Goal: Transaction & Acquisition: Subscribe to service/newsletter

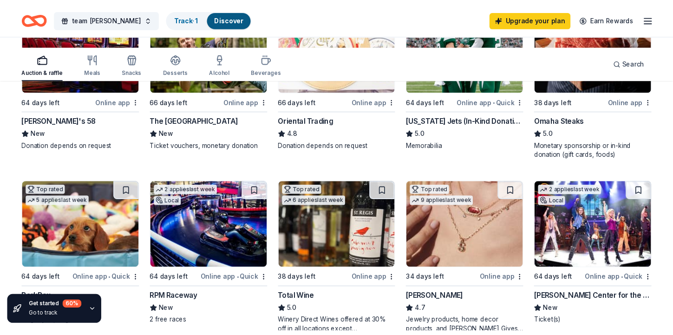
scroll to position [171, 0]
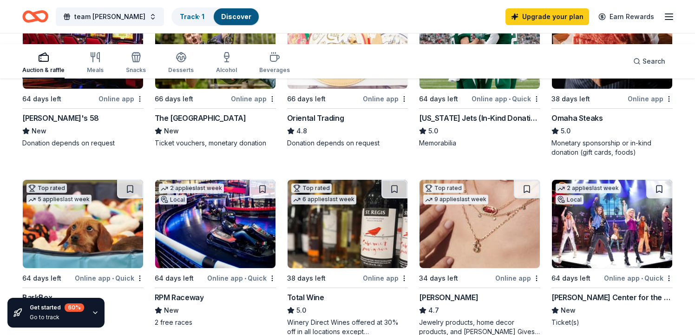
click at [399, 89] on img at bounding box center [348, 44] width 120 height 88
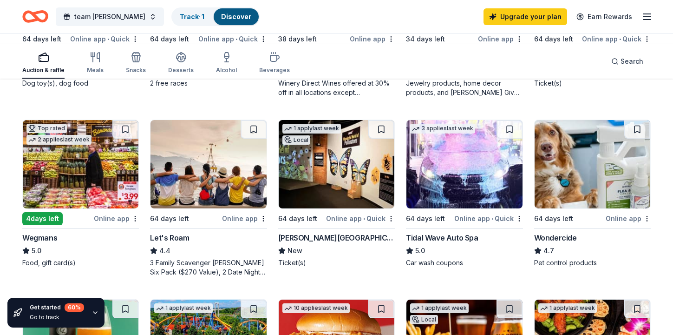
scroll to position [412, 0]
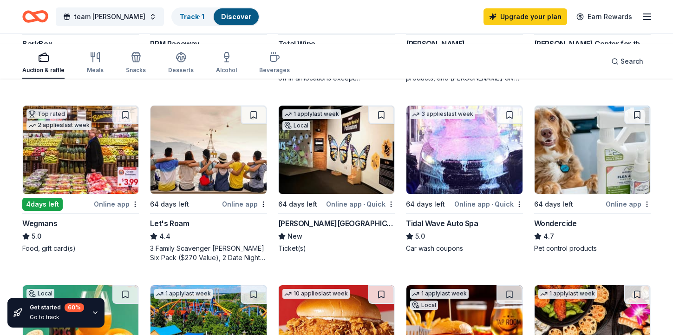
scroll to position [423, 0]
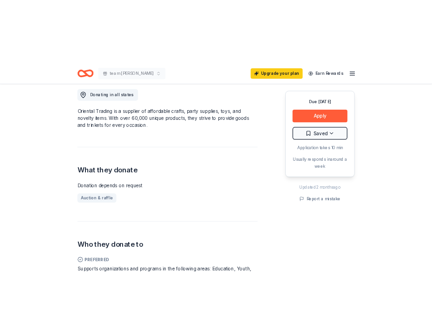
scroll to position [264, 0]
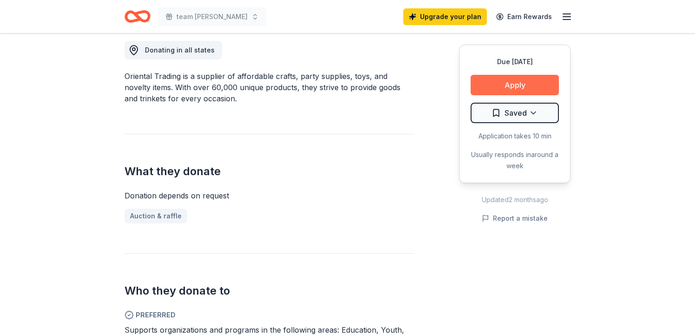
click at [481, 95] on button "Apply" at bounding box center [515, 85] width 88 height 20
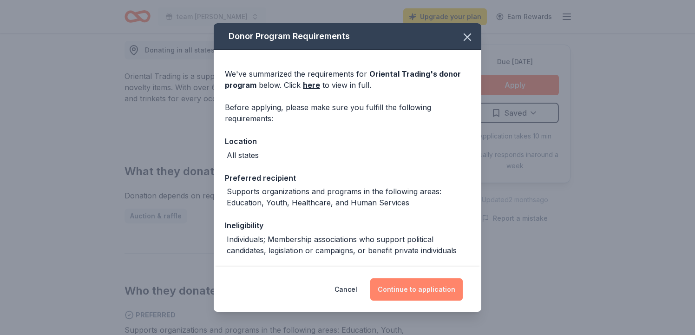
click at [426, 282] on button "Continue to application" at bounding box center [416, 289] width 92 height 22
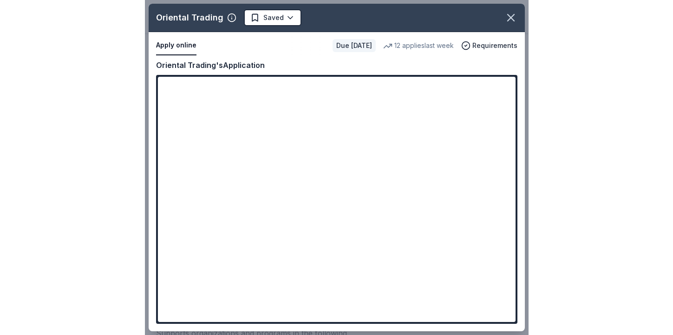
scroll to position [267, 0]
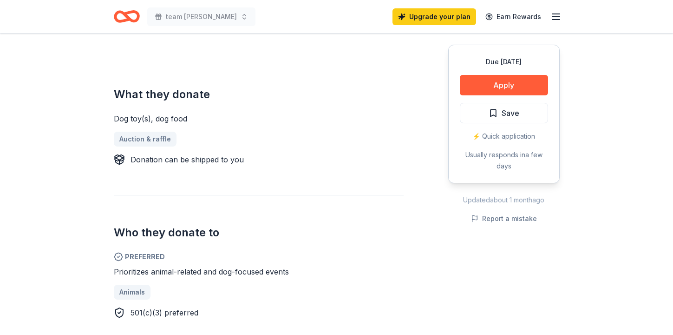
scroll to position [342, 0]
click at [460, 95] on button "Apply" at bounding box center [504, 85] width 88 height 20
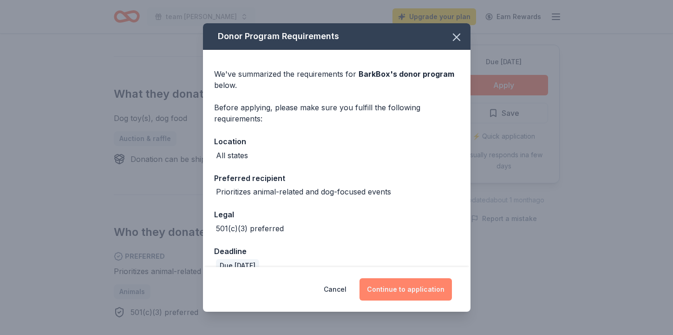
click at [452, 278] on button "Continue to application" at bounding box center [406, 289] width 92 height 22
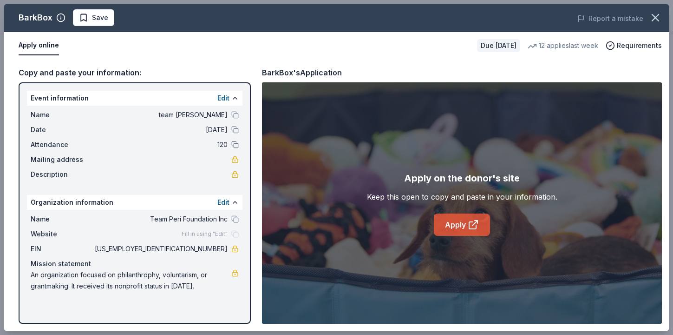
click at [452, 236] on link "Apply" at bounding box center [462, 224] width 56 height 22
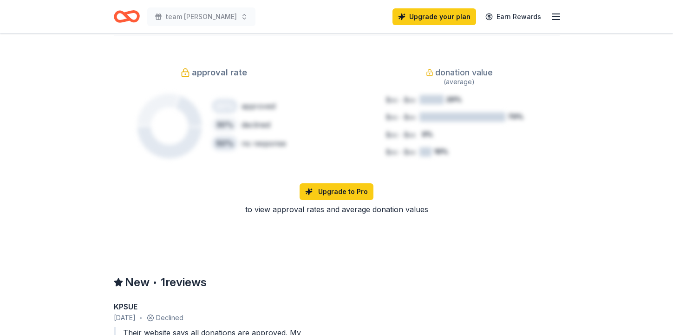
scroll to position [684, 0]
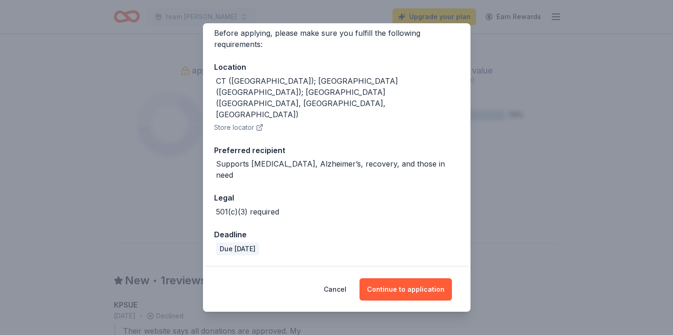
scroll to position [211, 0]
click at [448, 278] on button "Continue to application" at bounding box center [406, 289] width 92 height 22
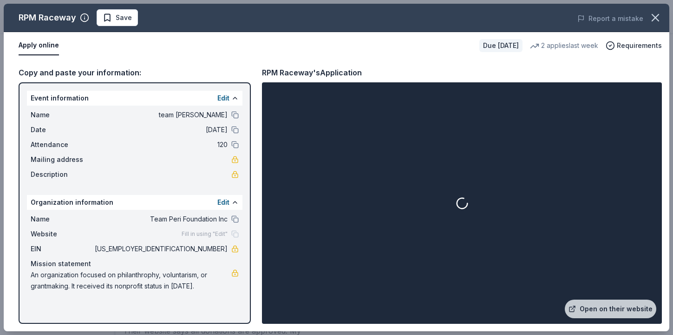
click at [467, 79] on div "RPM Raceway's Application" at bounding box center [462, 72] width 400 height 12
click at [574, 299] on link "Open on their website" at bounding box center [611, 308] width 92 height 19
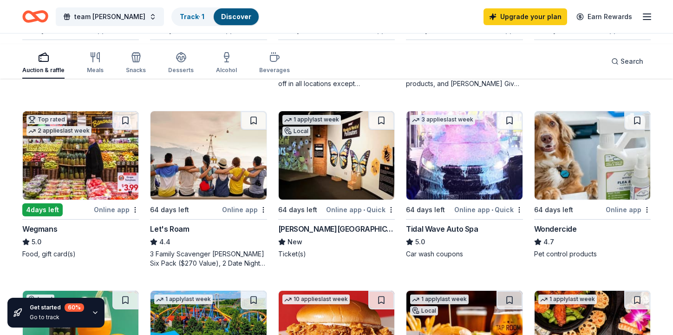
scroll to position [417, 0]
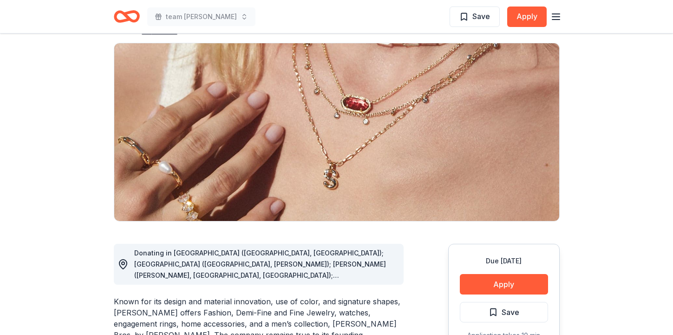
scroll to position [64, 0]
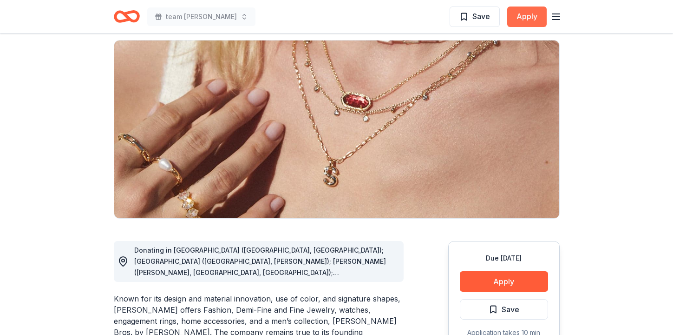
click at [507, 27] on button "Apply" at bounding box center [526, 17] width 39 height 20
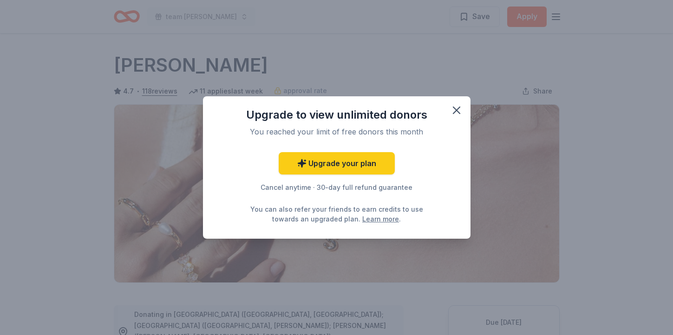
scroll to position [0, 0]
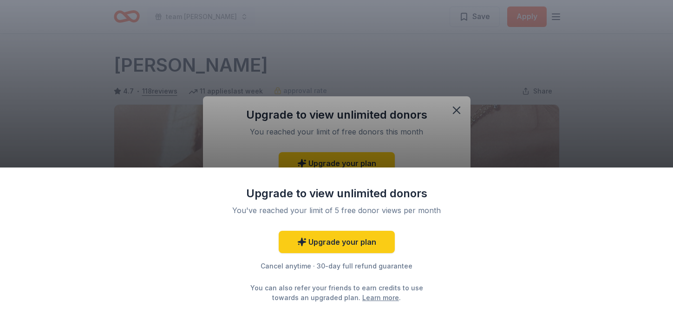
click at [577, 26] on div "Upgrade to view unlimited donors You've reached your limit of 5 free donor view…" at bounding box center [336, 167] width 673 height 335
click at [270, 186] on div "Upgrade to view unlimited donors" at bounding box center [337, 193] width 242 height 15
click at [256, 13] on div "Upgrade to view unlimited donors You've reached your limit of 5 free donor view…" at bounding box center [336, 167] width 673 height 335
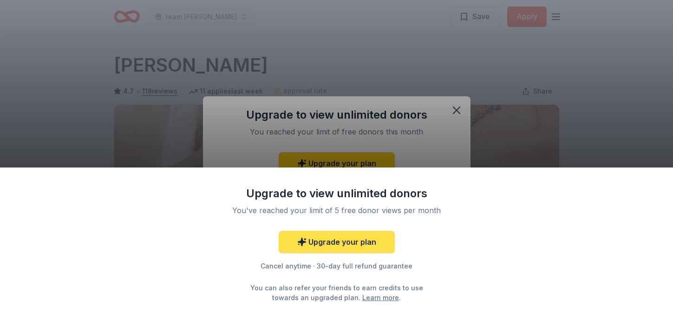
click at [370, 230] on link "Upgrade your plan" at bounding box center [337, 241] width 116 height 22
click at [354, 230] on link "Upgrade your plan" at bounding box center [337, 241] width 116 height 22
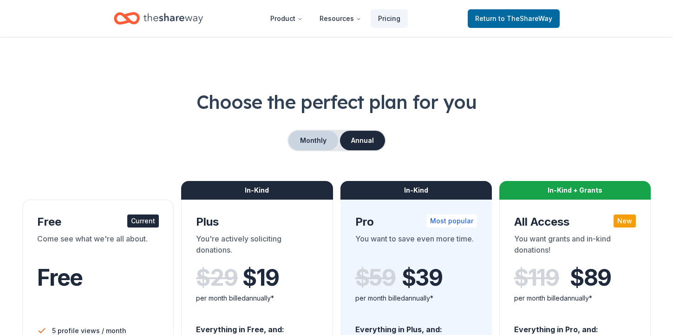
click at [318, 150] on button "Monthly" at bounding box center [314, 141] width 50 height 20
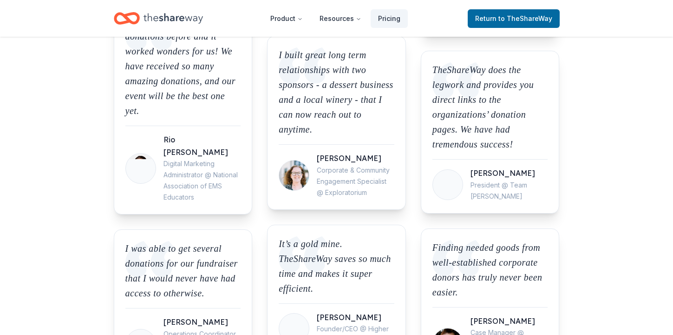
scroll to position [1016, 0]
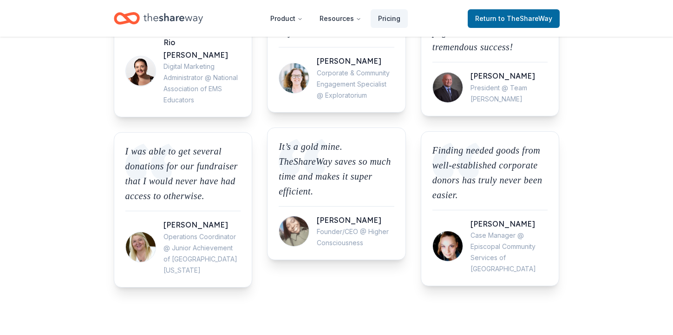
scroll to position [1112, 0]
click at [402, 256] on ul "It is only one day after signing up, and I have already received a confirmed do…" at bounding box center [337, 16] width 446 height 540
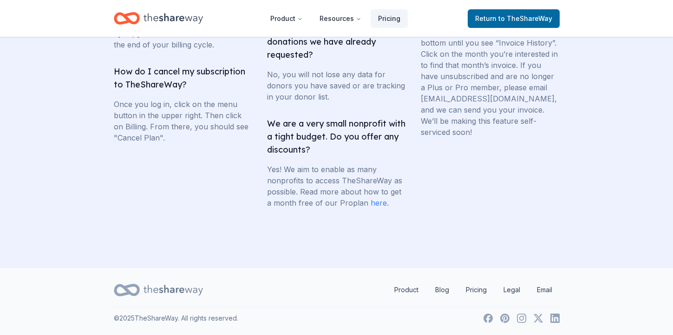
scroll to position [2621, 0]
